Goal: Information Seeking & Learning: Learn about a topic

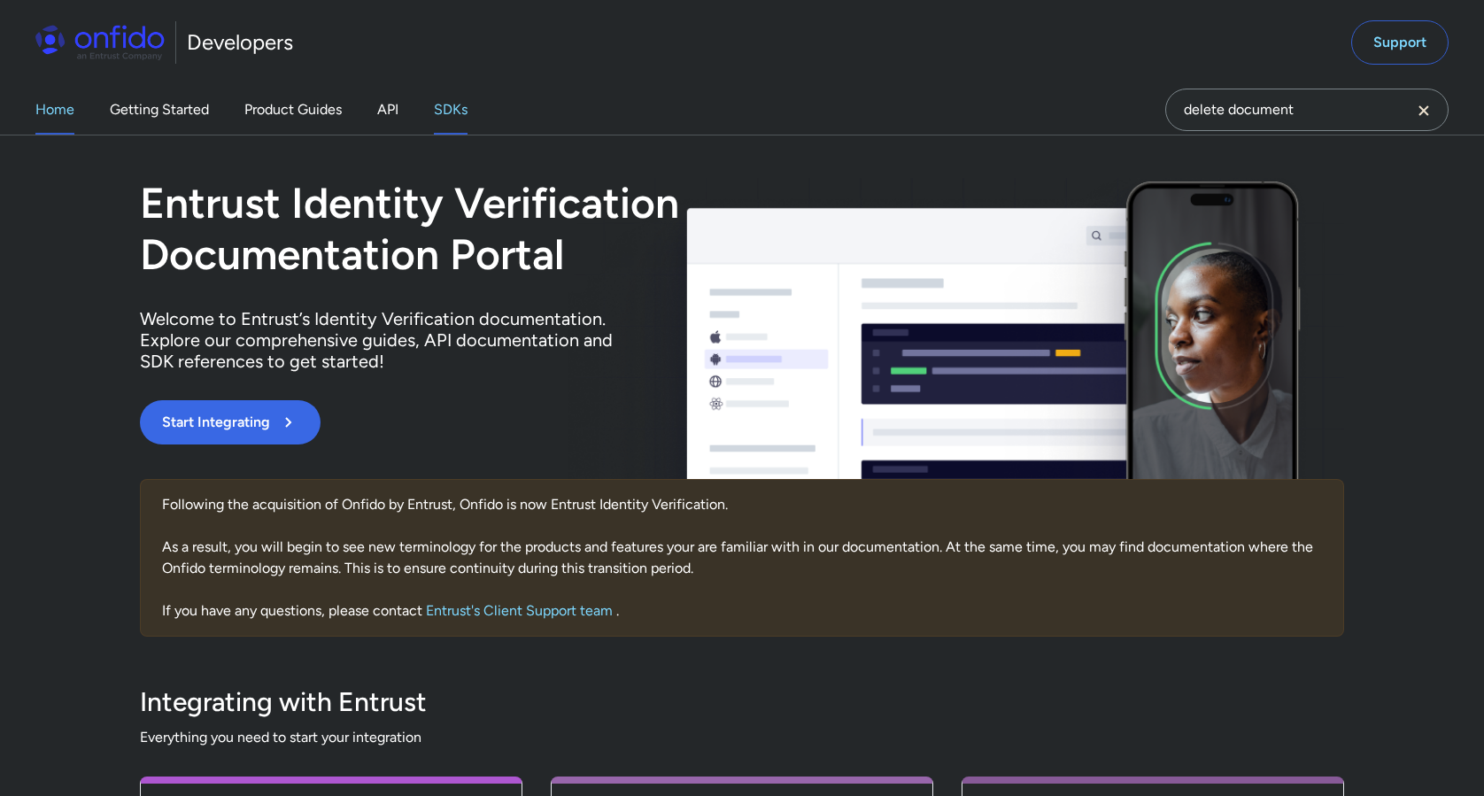
click at [456, 109] on link "SDKs" at bounding box center [451, 110] width 34 height 50
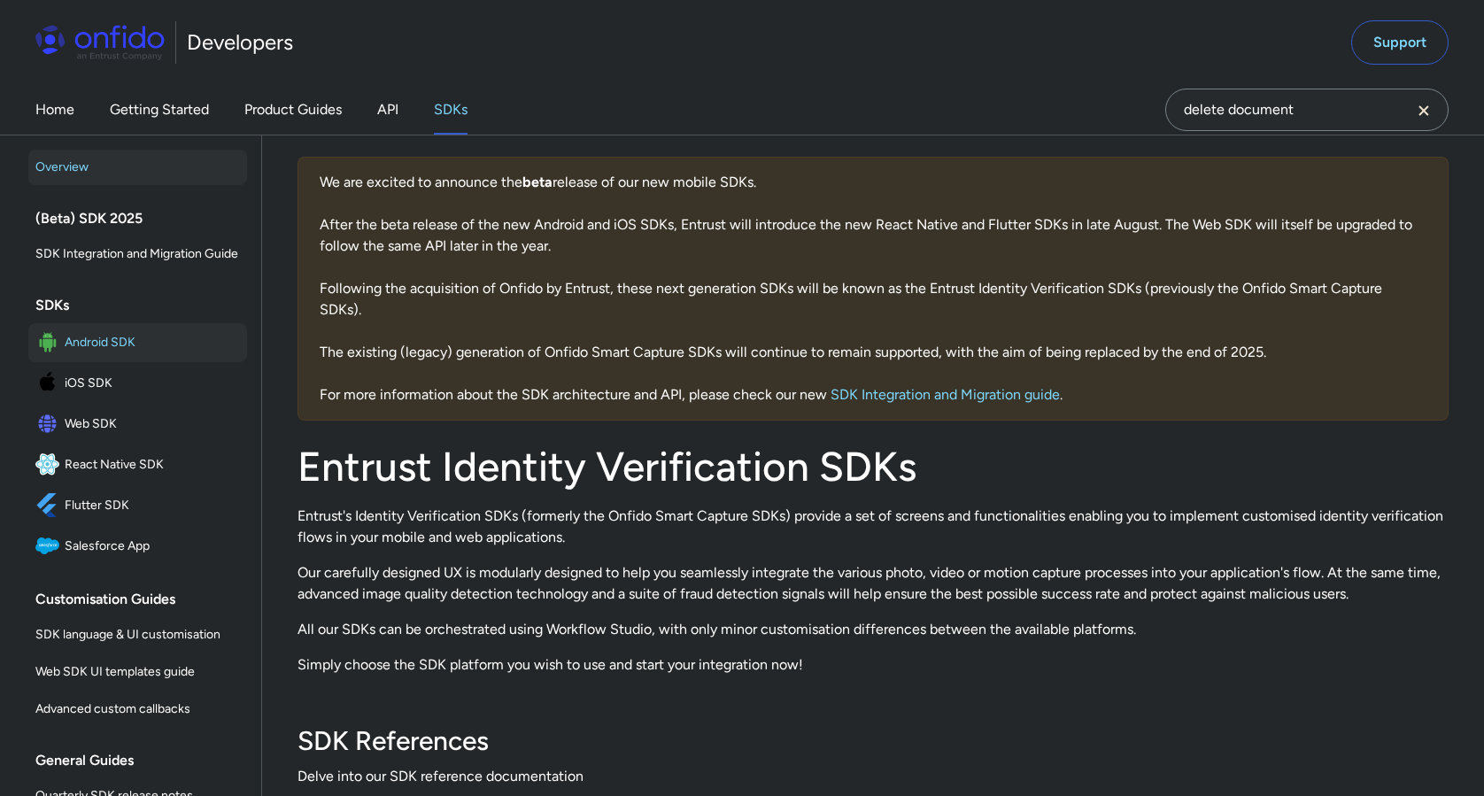
click at [136, 345] on span "Android SDK" at bounding box center [152, 342] width 175 height 25
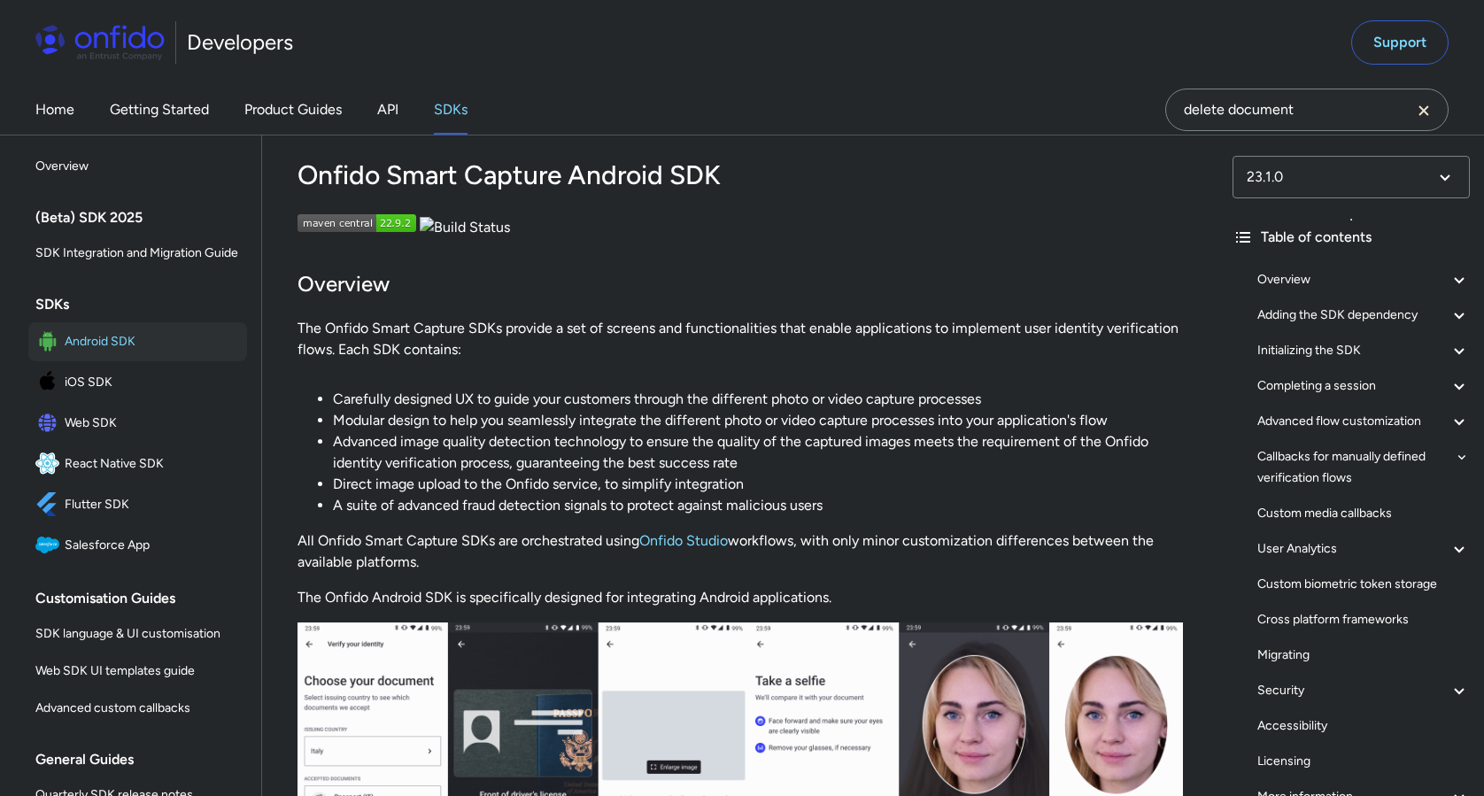
scroll to position [196, 0]
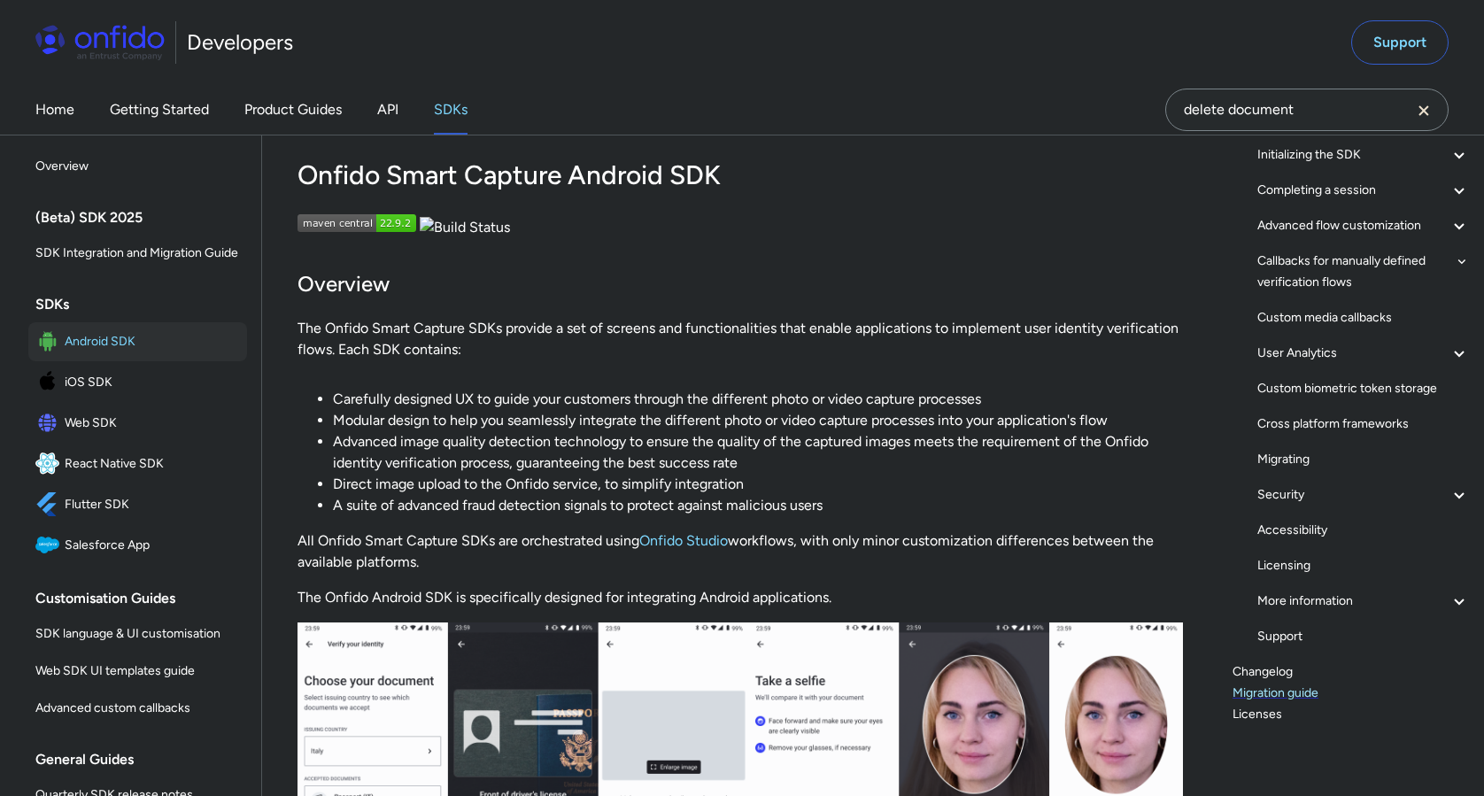
click at [1263, 686] on link "Migration guide" at bounding box center [1350, 693] width 237 height 21
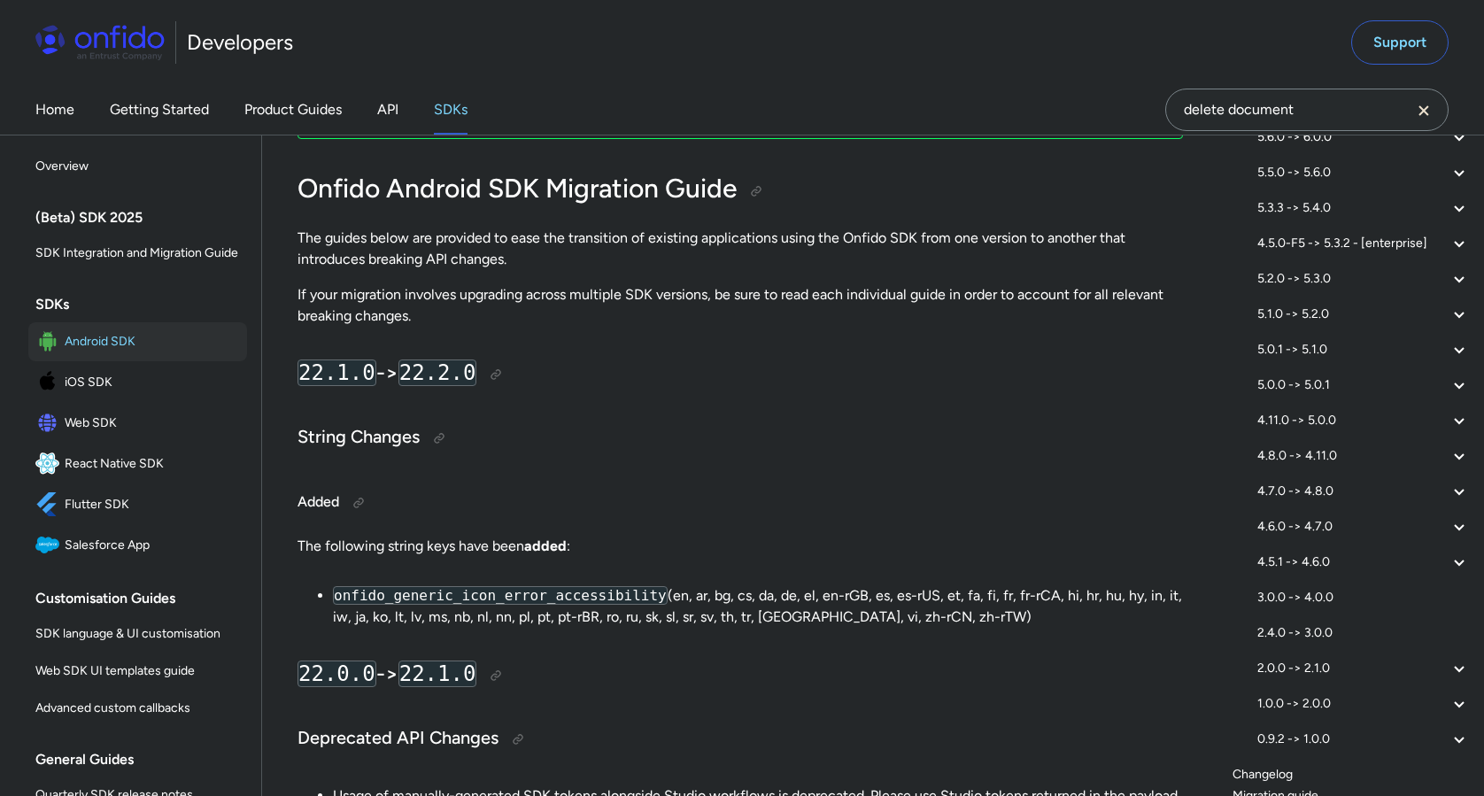
scroll to position [1456, 0]
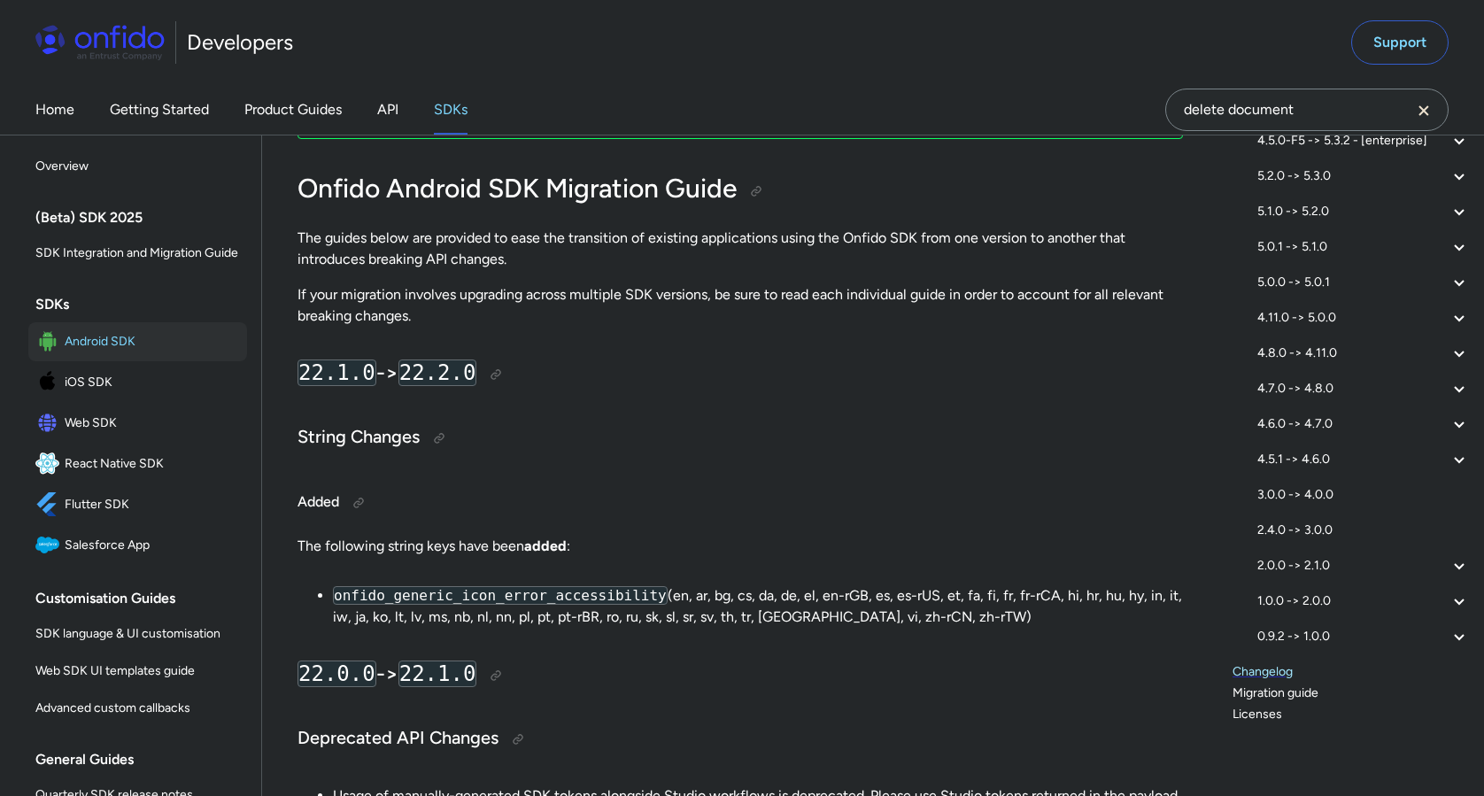
click at [1274, 675] on link "Changelog" at bounding box center [1350, 671] width 237 height 21
